Goal: Information Seeking & Learning: Learn about a topic

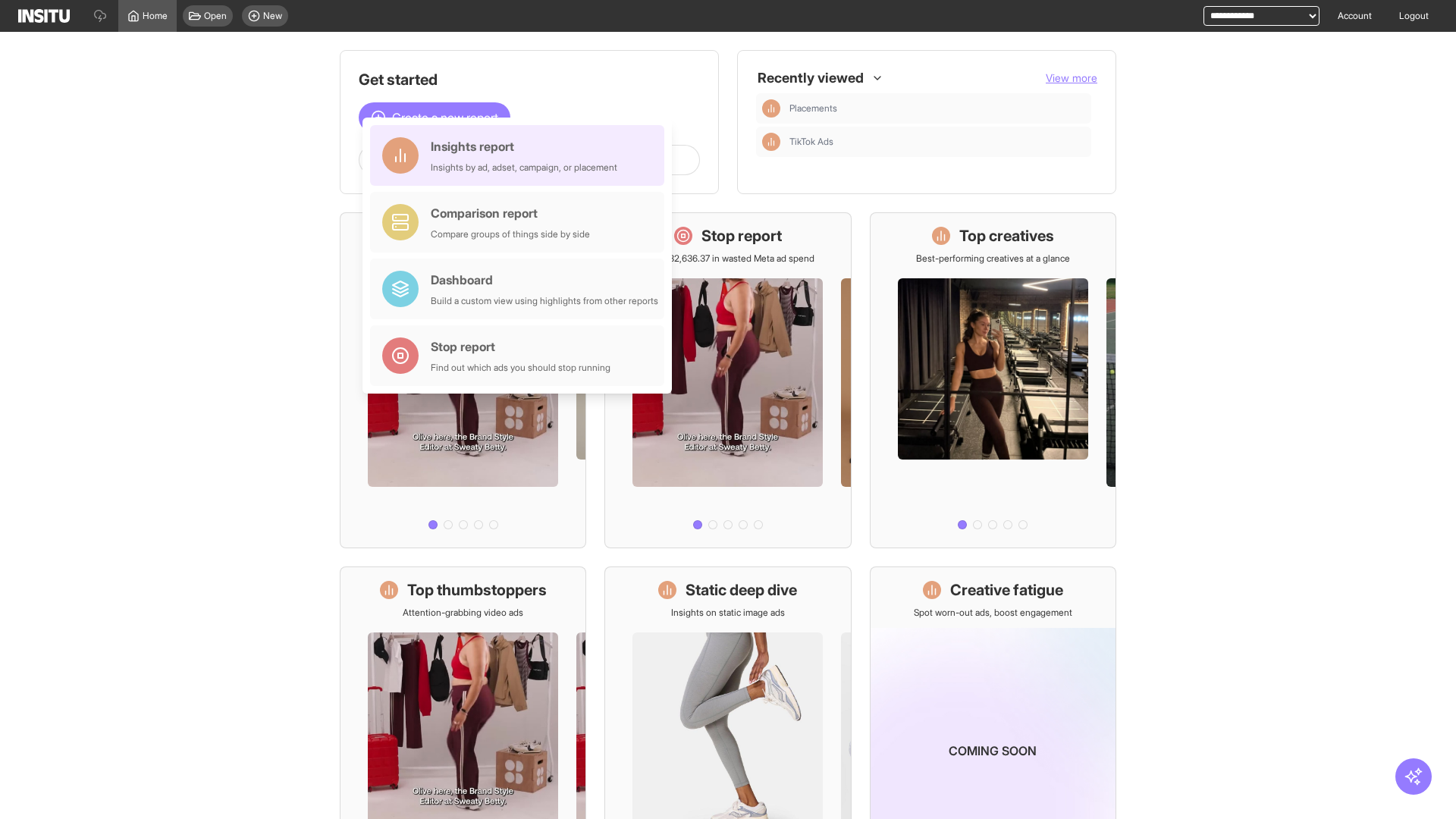
click at [521, 156] on div "Insights report Insights by ad, adset, campaign, or placement" at bounding box center [524, 155] width 187 height 36
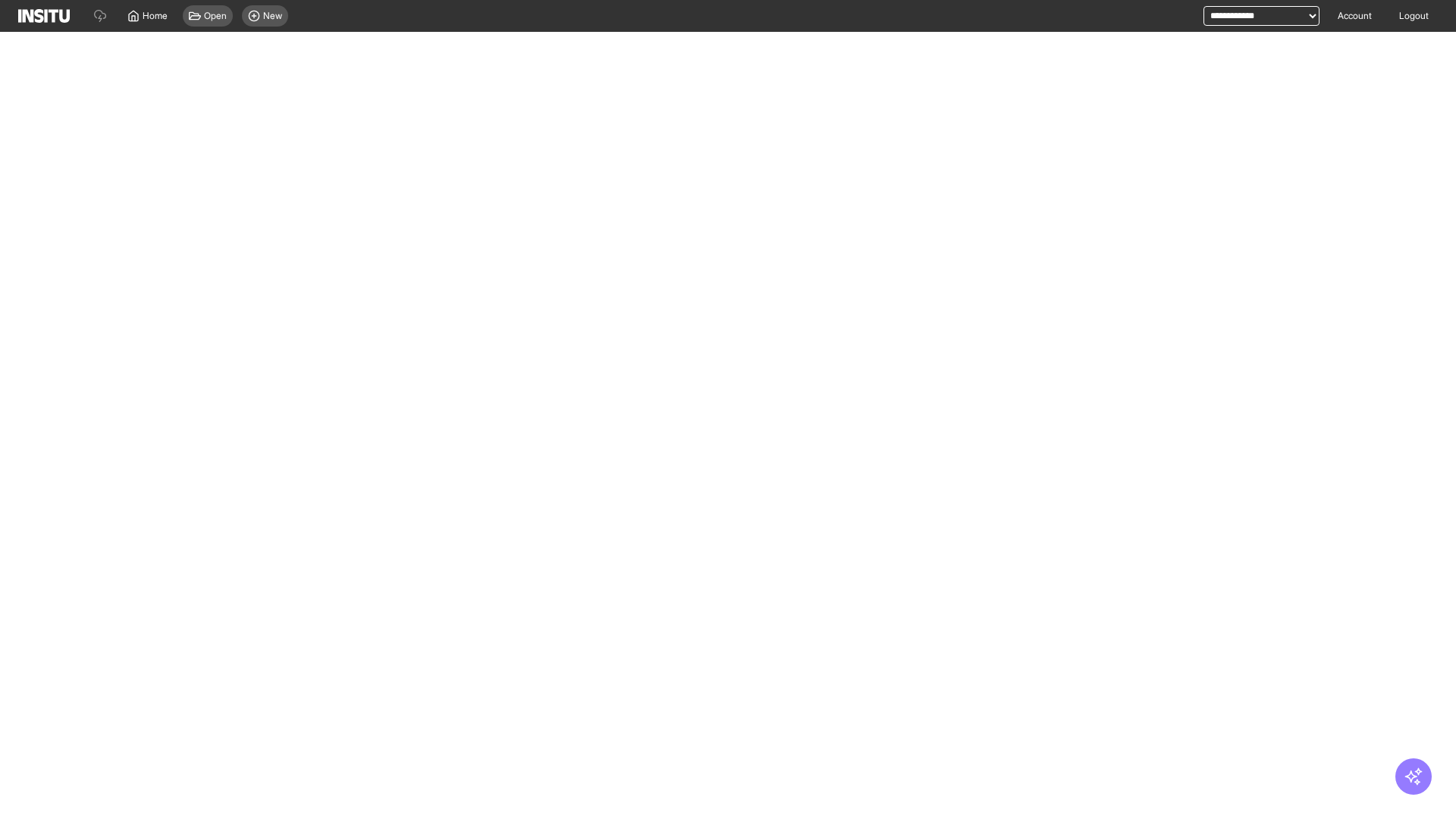
select select "**"
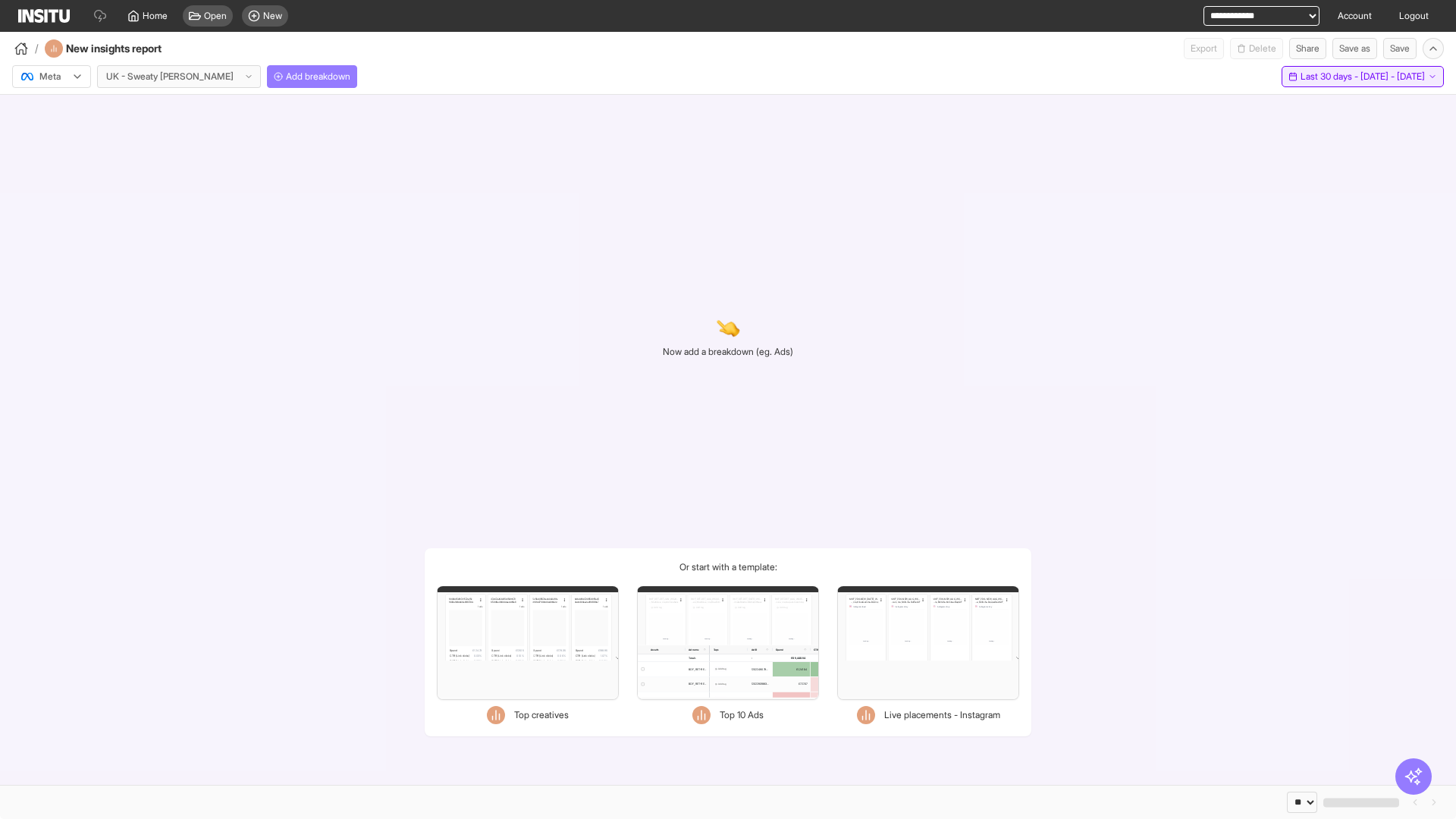
click at [1343, 77] on span "Last 30 days - [DATE] - [DATE]" at bounding box center [1362, 76] width 125 height 12
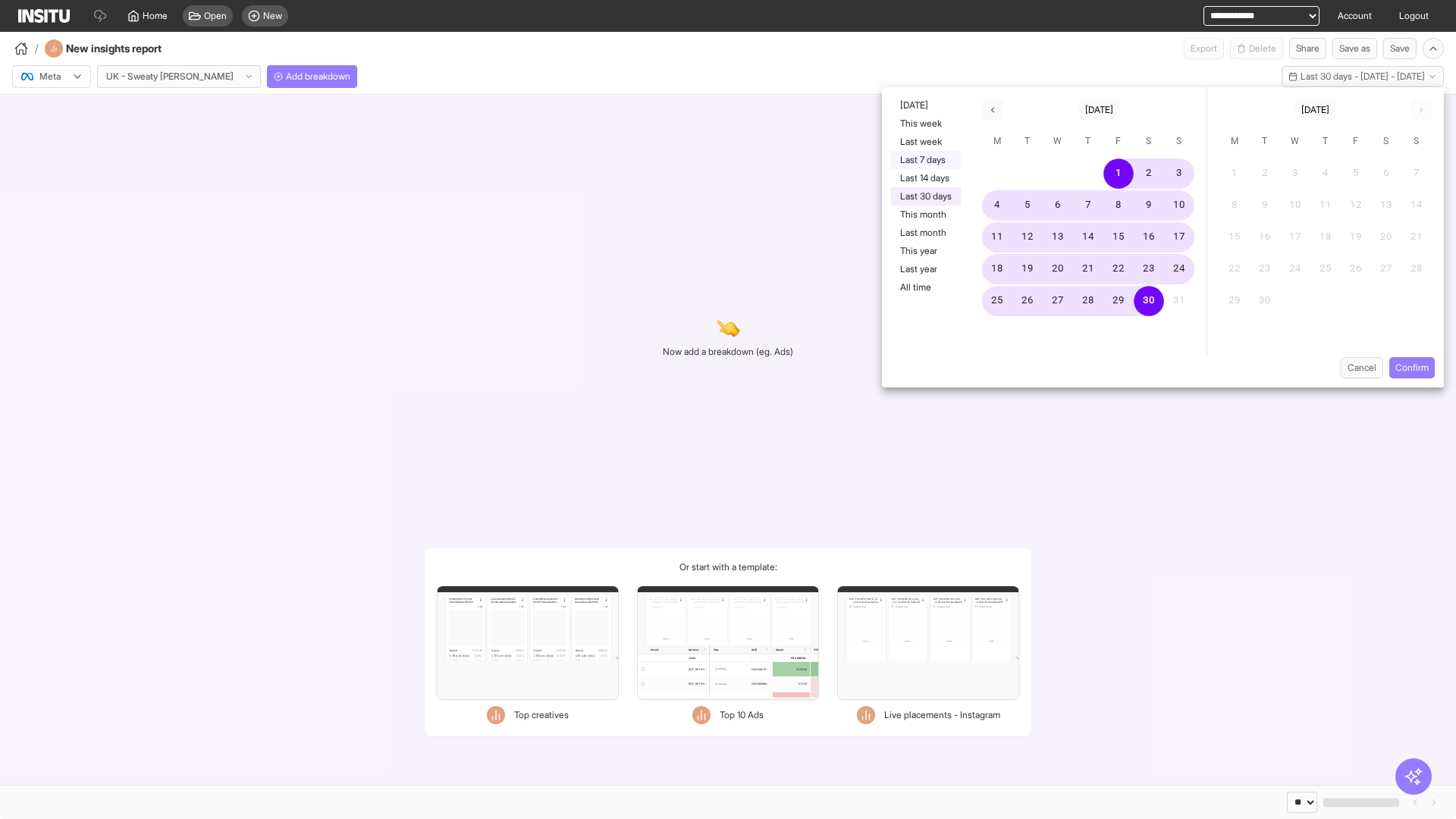
click at [925, 160] on button "Last 7 days" at bounding box center [925, 160] width 69 height 18
